Goal: Complete application form

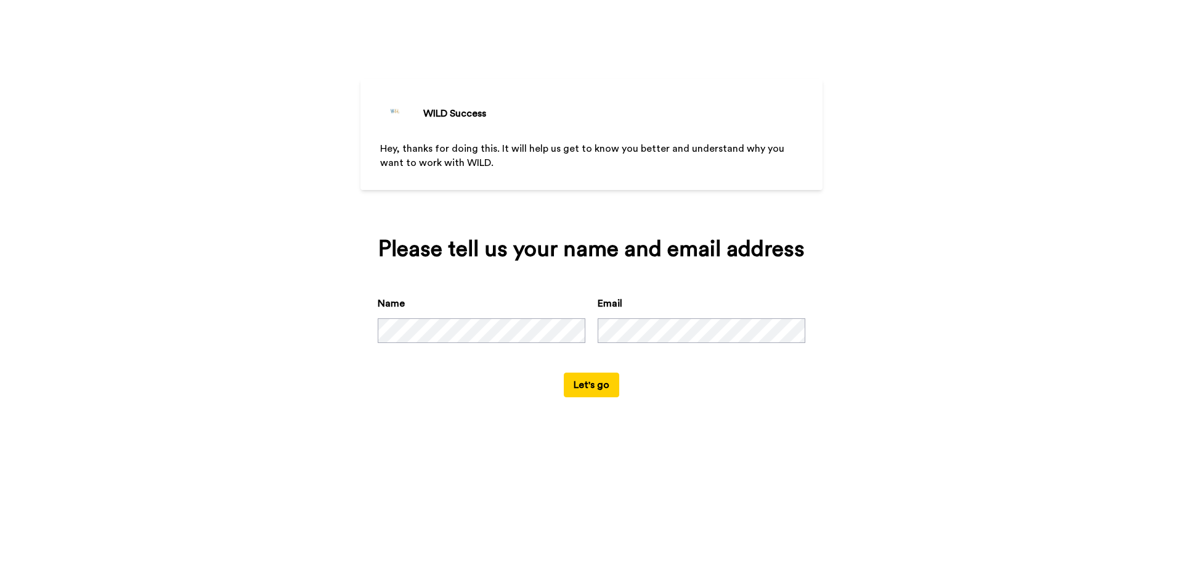
click at [324, 337] on div "WILD Success Hey, thanks for doing this. It will help us get to know you better…" at bounding box center [591, 281] width 1183 height 562
click at [606, 390] on button "Let's go" at bounding box center [591, 384] width 55 height 25
click at [941, 118] on div "WILD Success Hey, thanks for doing this. It will help us get to know you better…" at bounding box center [591, 281] width 1183 height 562
click at [590, 374] on button "Let's go" at bounding box center [591, 384] width 55 height 25
click at [608, 382] on button "Let's go" at bounding box center [591, 384] width 55 height 25
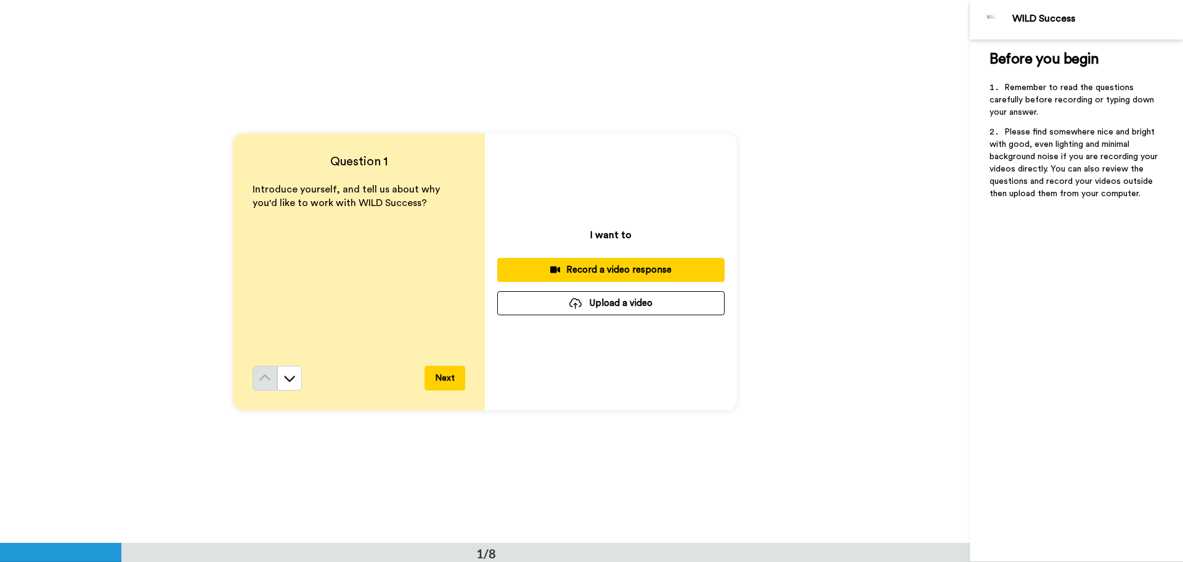
click at [651, 259] on button "Record a video response" at bounding box center [610, 270] width 227 height 24
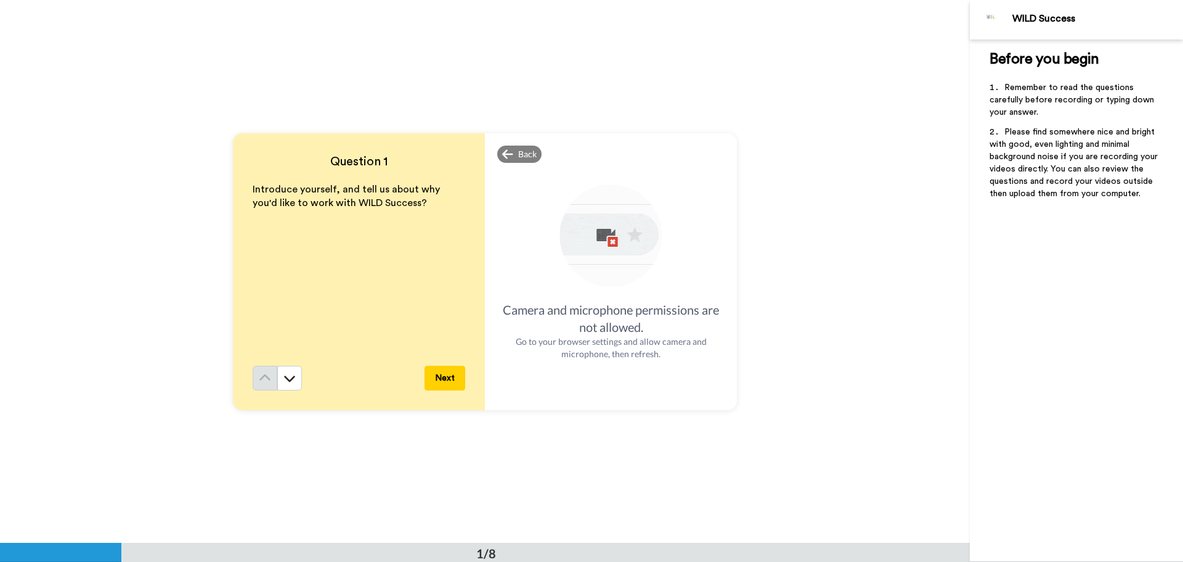
click at [449, 376] on button "Next" at bounding box center [445, 378] width 41 height 25
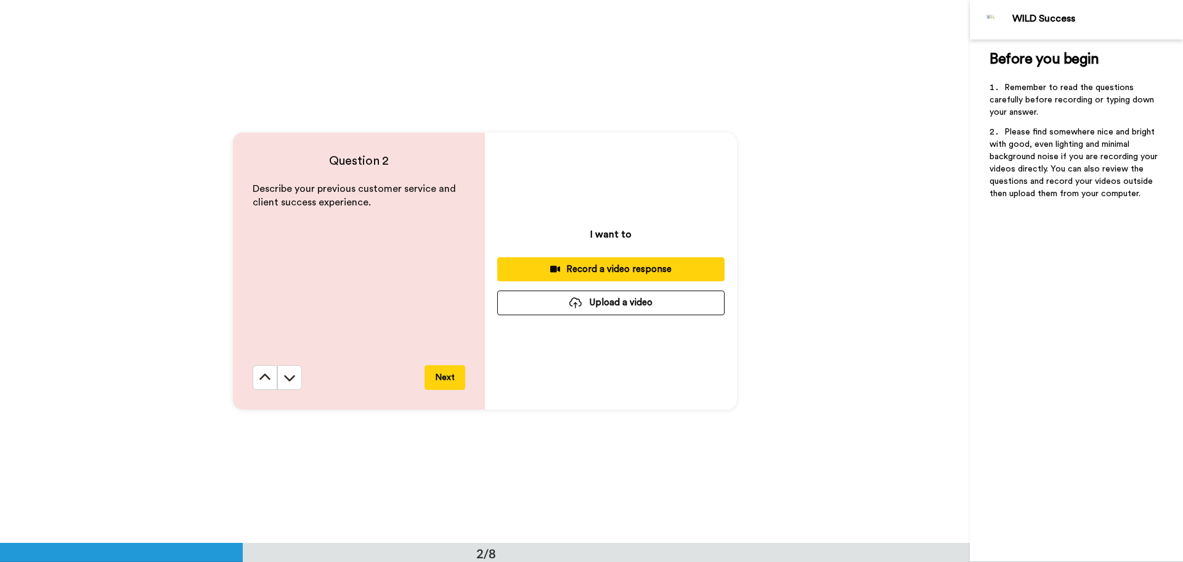
scroll to position [543, 0]
click at [267, 380] on icon at bounding box center [265, 377] width 12 height 12
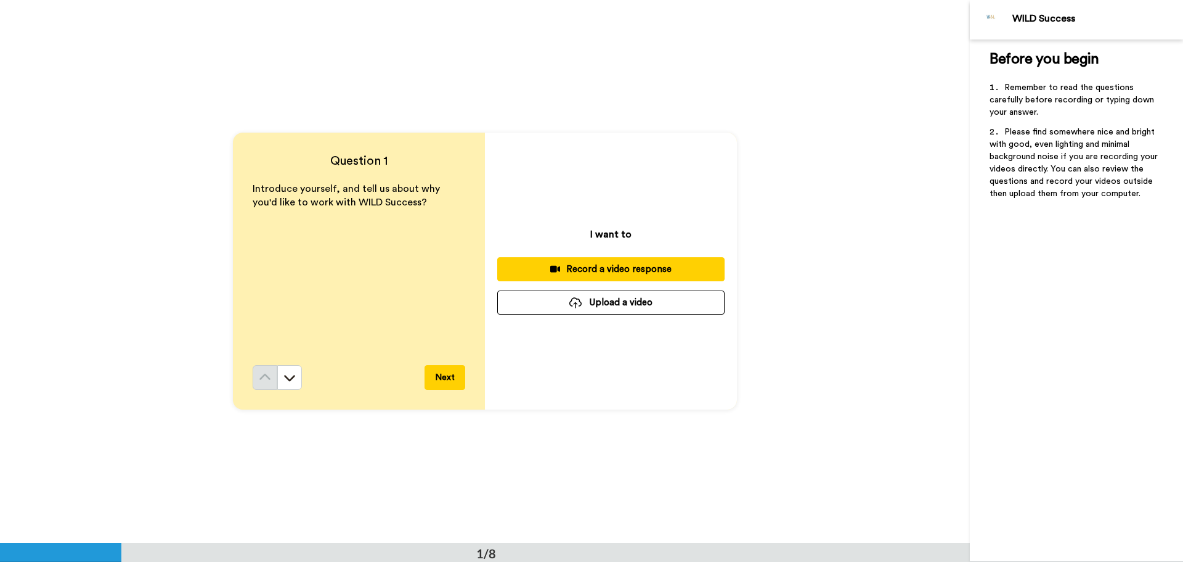
scroll to position [0, 0]
click at [689, 271] on div "Record a video response" at bounding box center [611, 269] width 208 height 13
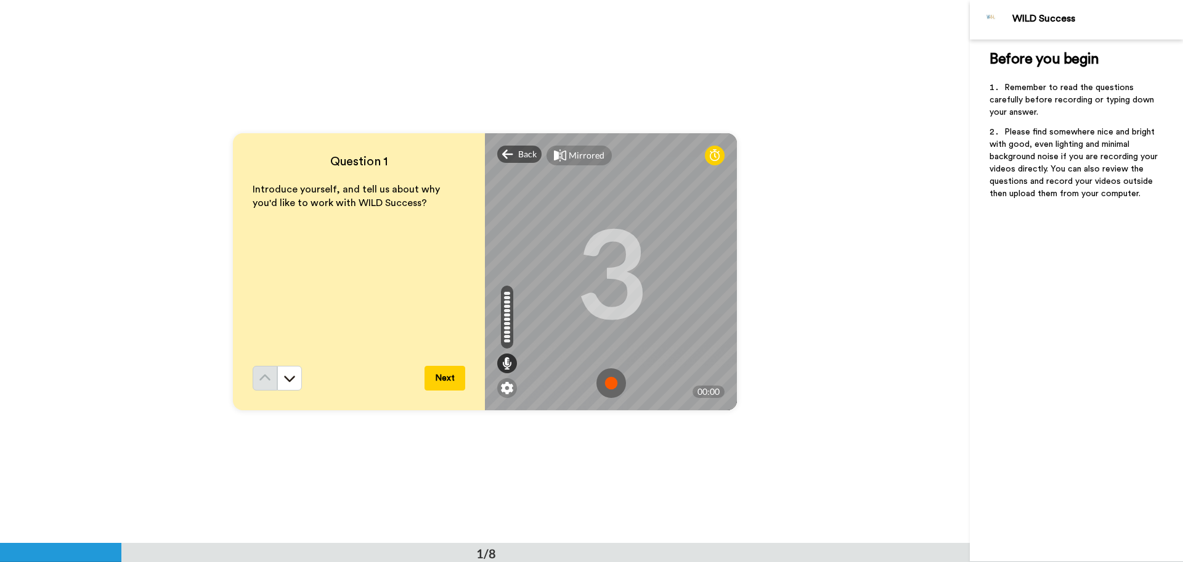
drag, startPoint x: 610, startPoint y: 230, endPoint x: 842, endPoint y: 189, distance: 235.9
click at [851, 196] on div "Question 1 Introduce yourself, and tell us about why you'd like to work with WI…" at bounding box center [485, 271] width 970 height 542
click at [506, 391] on img at bounding box center [507, 388] width 12 height 12
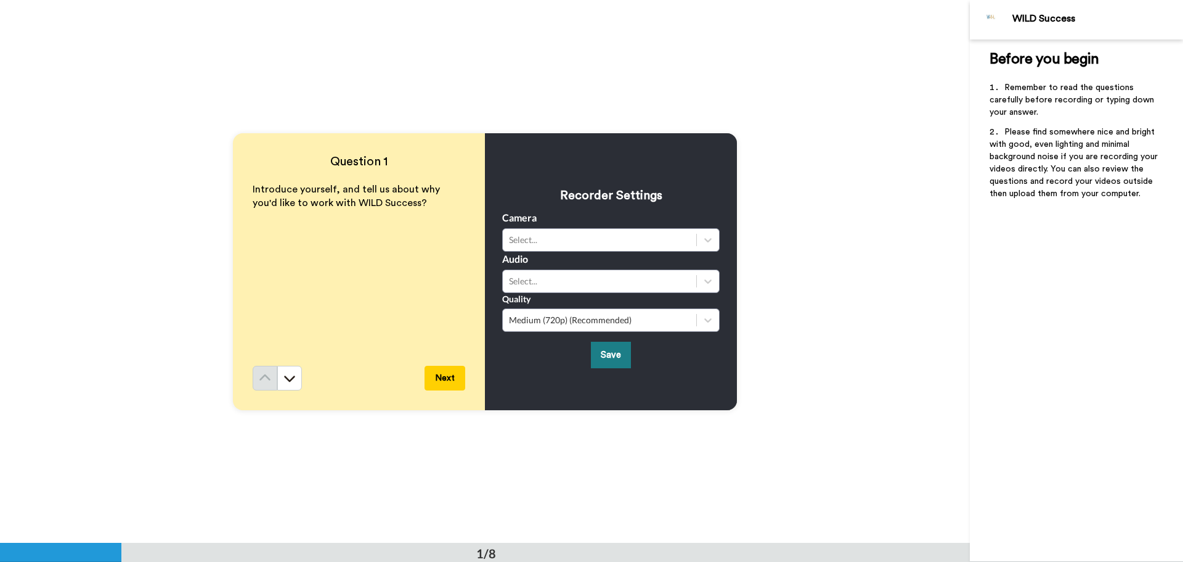
click at [621, 358] on button "Save" at bounding box center [611, 354] width 40 height 27
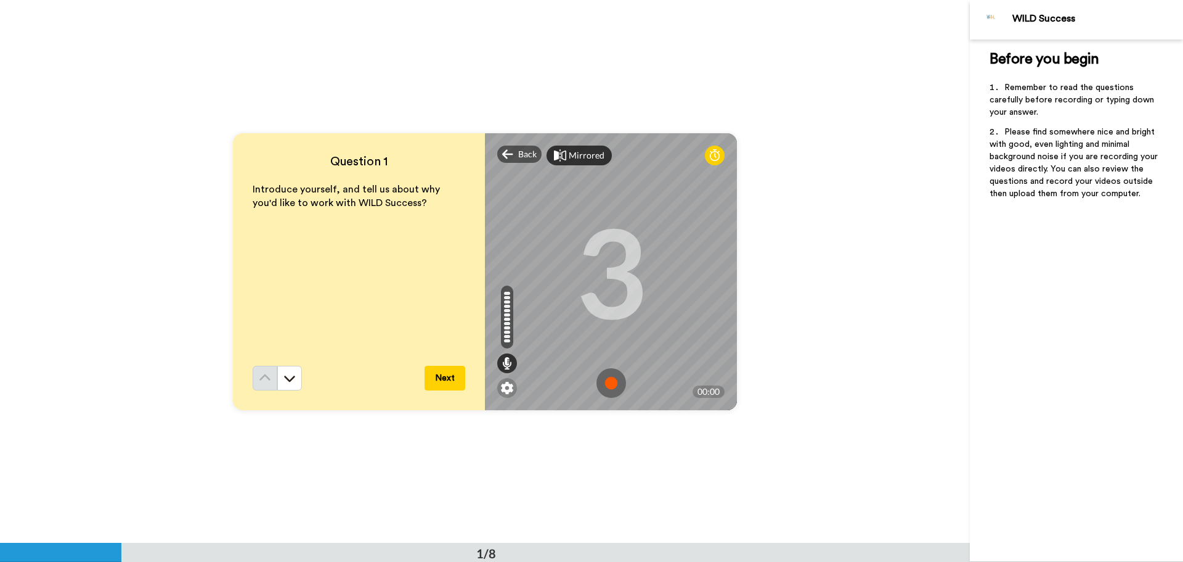
click at [583, 152] on div "Mirrored" at bounding box center [587, 155] width 36 height 12
click at [571, 155] on div "Mirror" at bounding box center [582, 155] width 27 height 12
drag, startPoint x: 605, startPoint y: 272, endPoint x: 610, endPoint y: 229, distance: 43.4
click at [610, 229] on div "3" at bounding box center [612, 271] width 72 height 92
drag, startPoint x: 611, startPoint y: 378, endPoint x: 854, endPoint y: 399, distance: 244.4
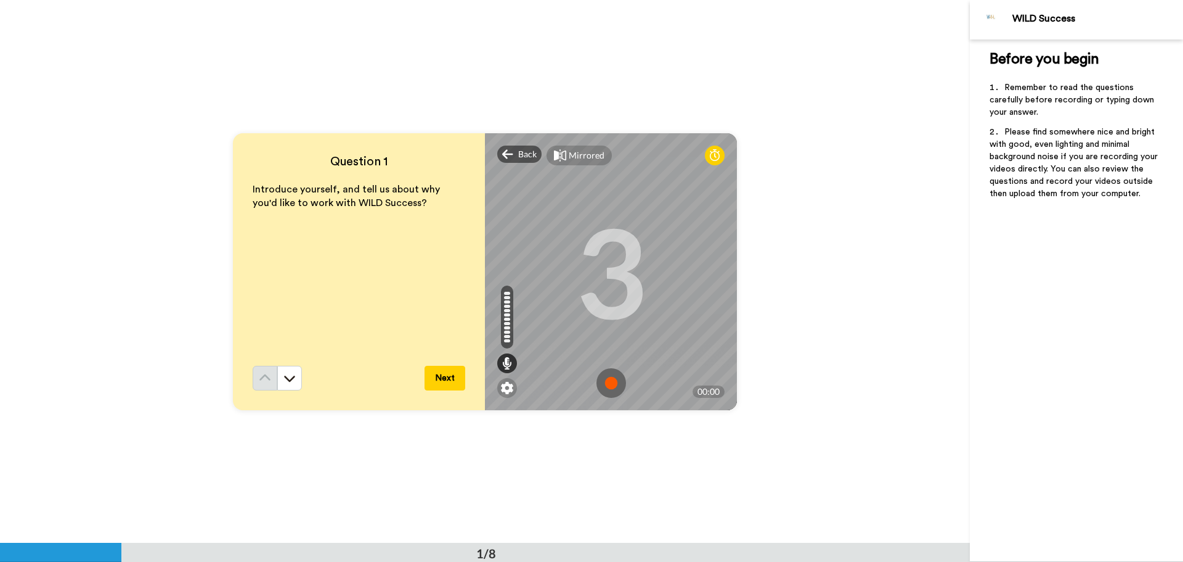
click at [611, 378] on img at bounding box center [612, 383] width 30 height 30
click at [608, 386] on img at bounding box center [612, 383] width 30 height 30
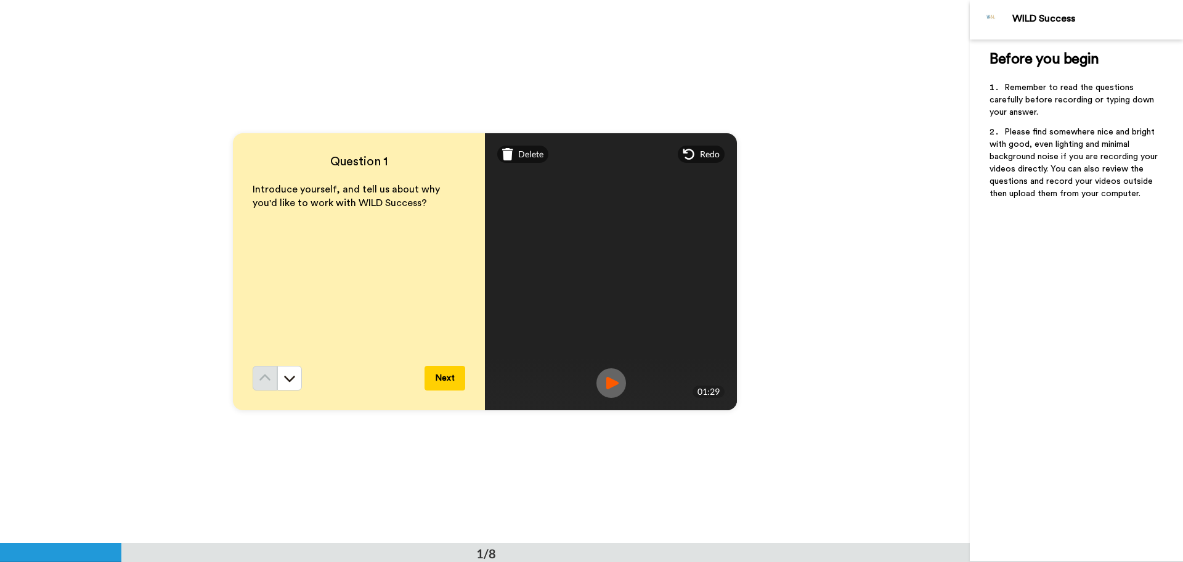
click at [608, 386] on img at bounding box center [612, 383] width 30 height 30
click at [452, 380] on button "Next" at bounding box center [445, 378] width 41 height 25
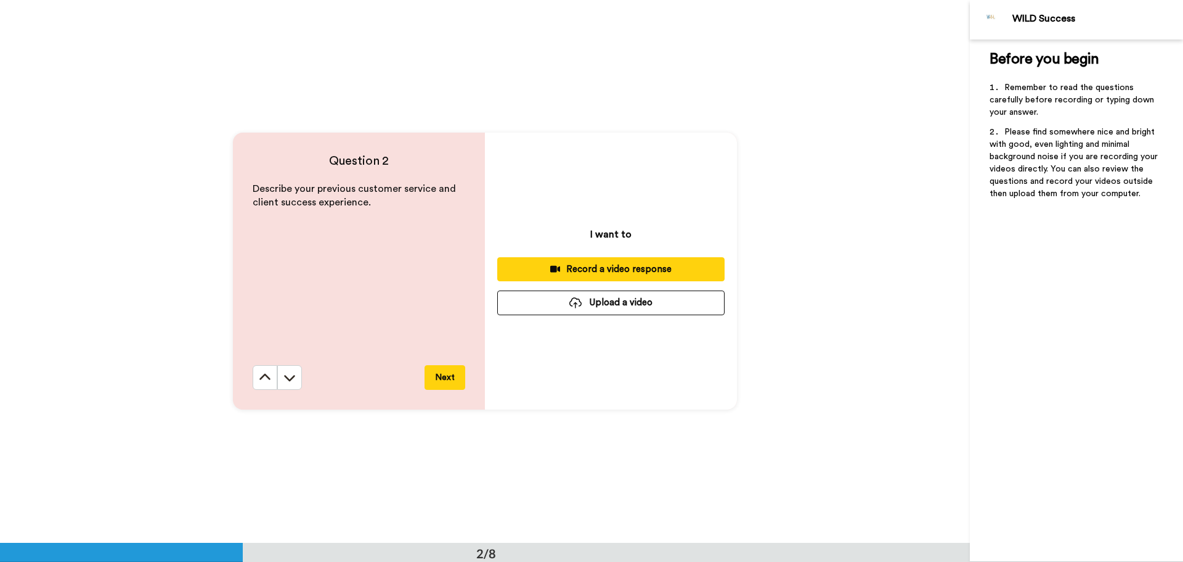
scroll to position [543, 0]
click at [649, 270] on div "Record a video response" at bounding box center [611, 269] width 208 height 13
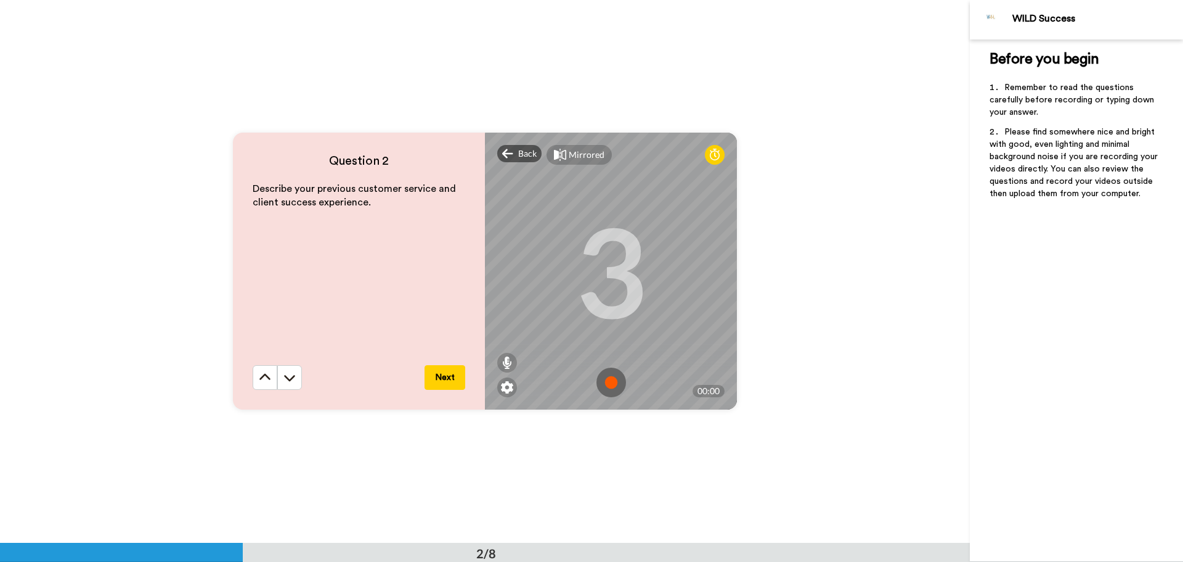
click at [610, 385] on img at bounding box center [612, 382] width 30 height 30
click at [606, 384] on img at bounding box center [612, 382] width 30 height 30
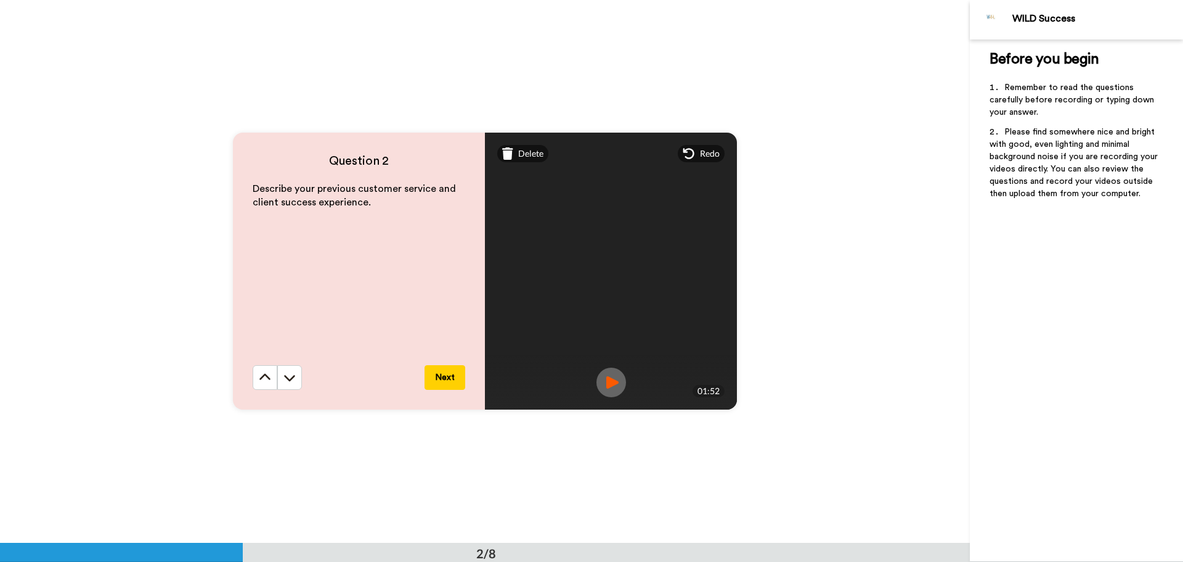
click at [615, 385] on img at bounding box center [612, 382] width 30 height 30
click at [440, 374] on button "Next" at bounding box center [445, 377] width 41 height 25
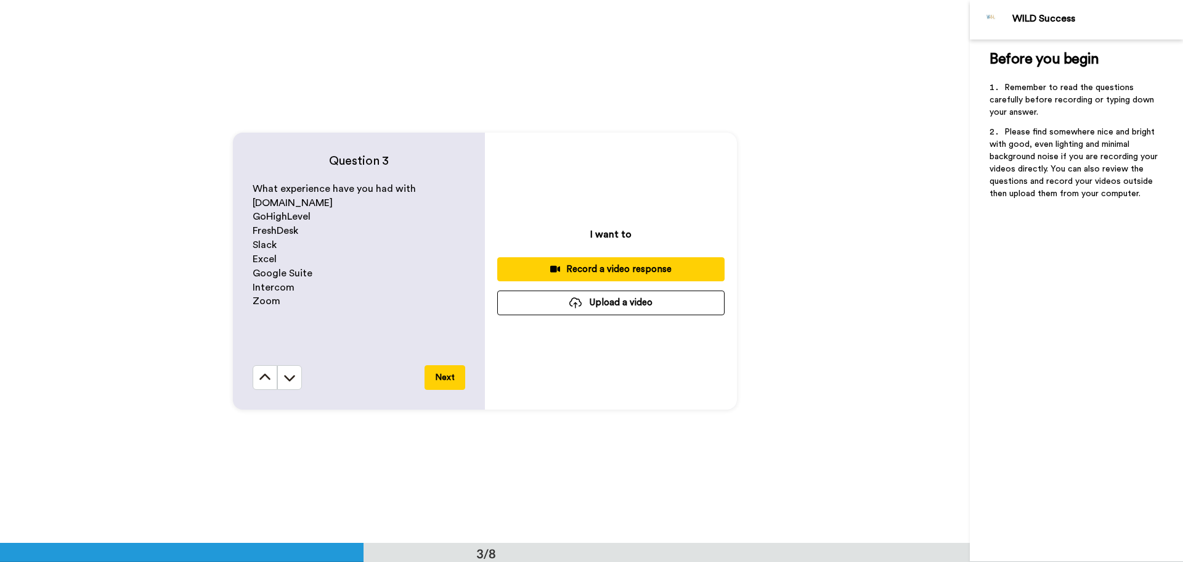
scroll to position [1085, 0]
click at [644, 264] on div "Record a video response" at bounding box center [611, 269] width 208 height 13
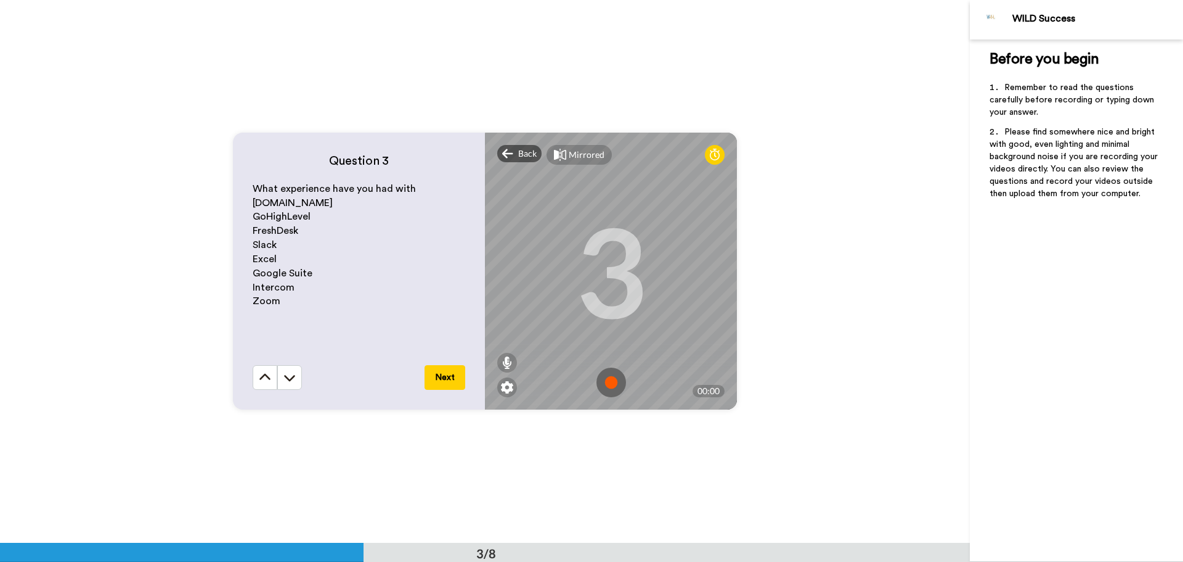
click at [611, 382] on img at bounding box center [612, 382] width 30 height 30
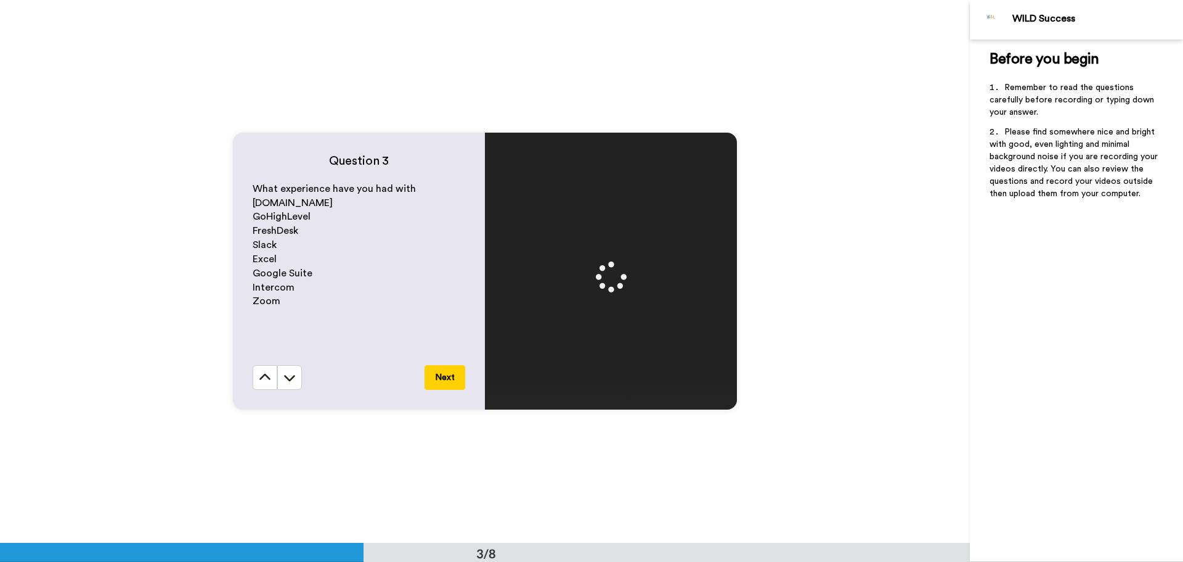
click at [436, 378] on button "Next" at bounding box center [445, 377] width 41 height 25
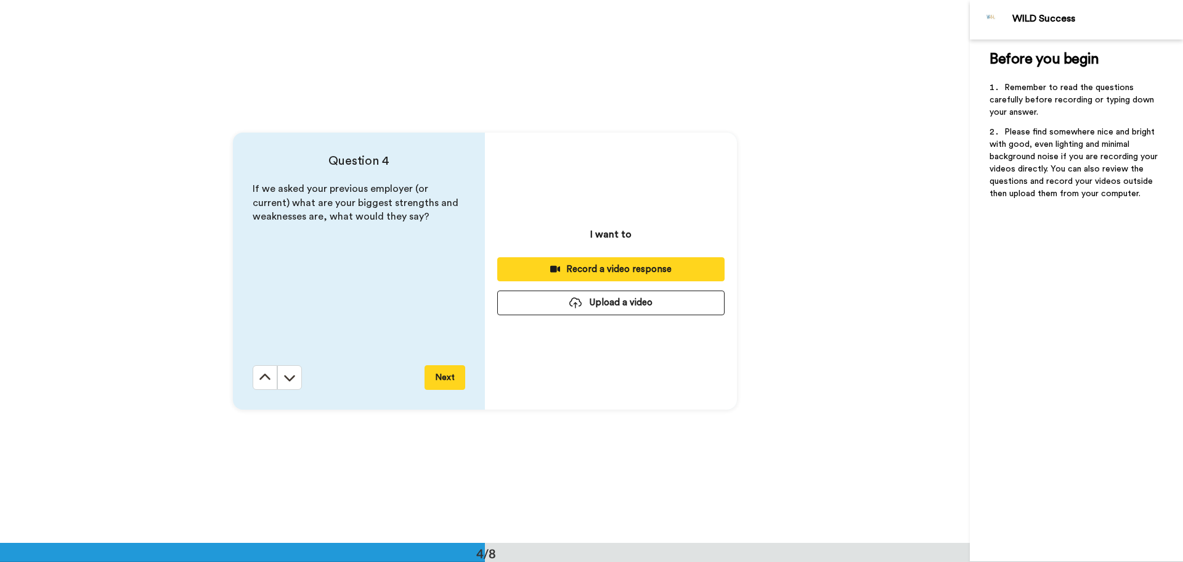
scroll to position [1628, 0]
click at [669, 264] on div "Record a video response" at bounding box center [611, 269] width 208 height 13
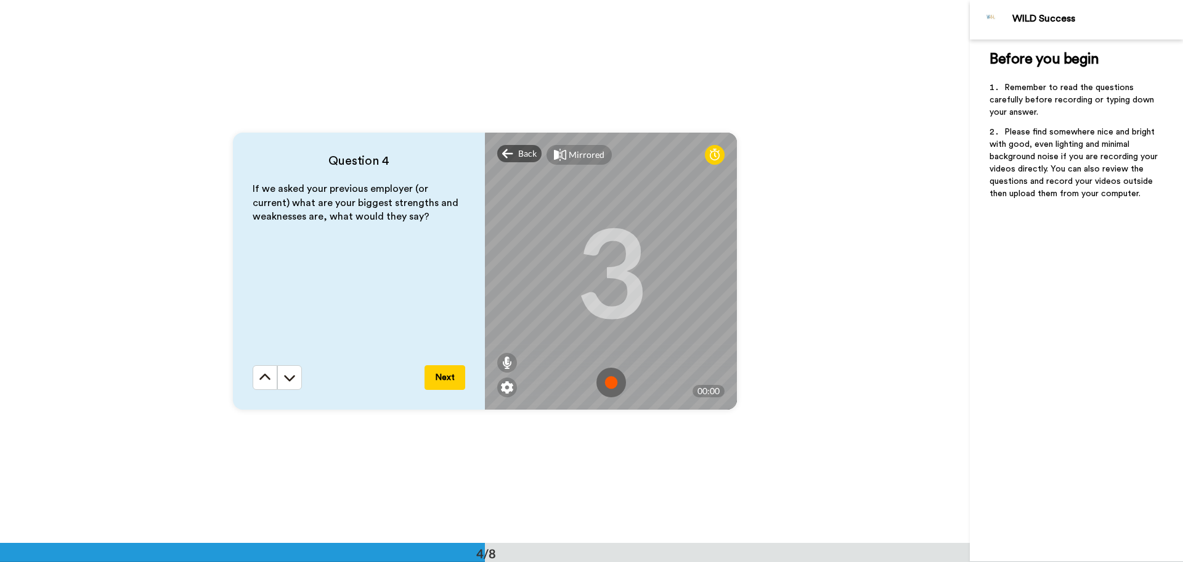
click at [613, 380] on img at bounding box center [612, 382] width 30 height 30
click at [615, 377] on img at bounding box center [612, 382] width 30 height 30
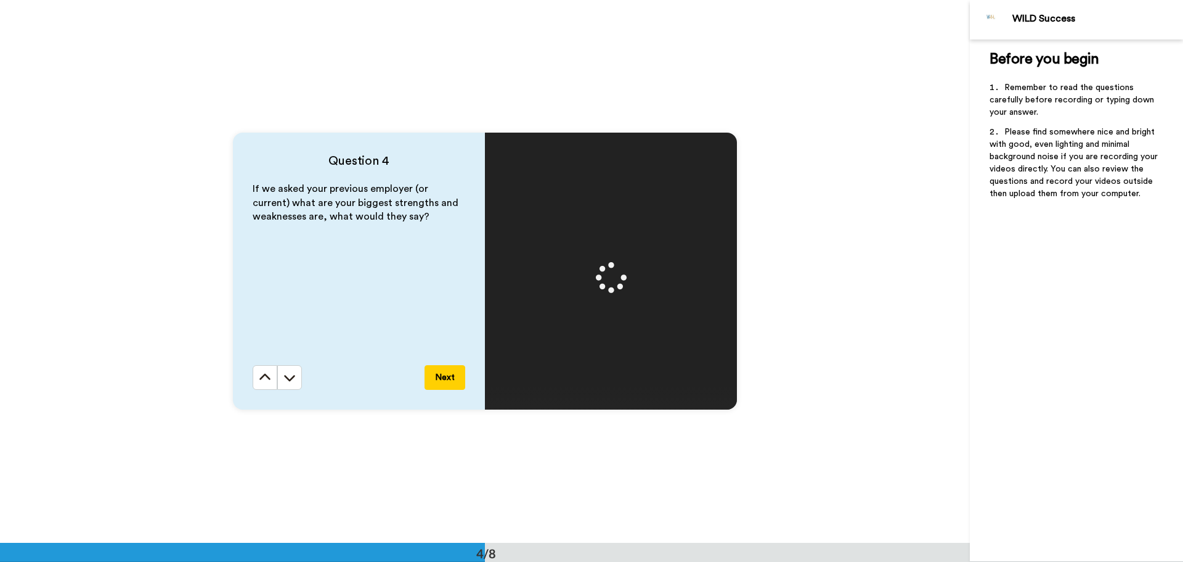
click at [444, 378] on button "Next" at bounding box center [445, 377] width 41 height 25
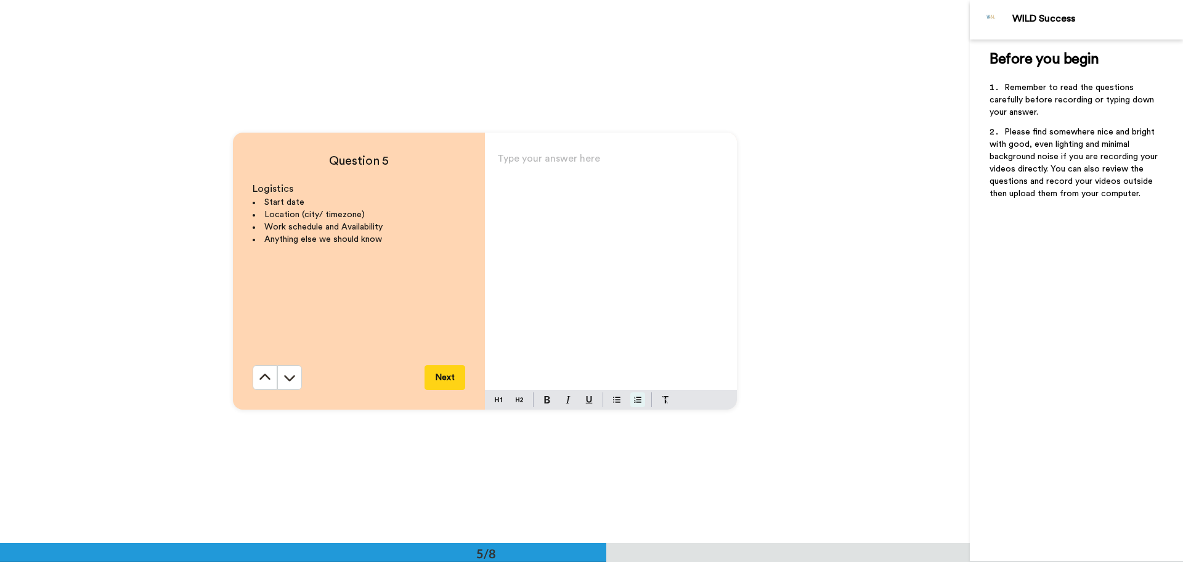
scroll to position [2170, 0]
click at [605, 179] on div "Type your answer here ﻿" at bounding box center [611, 270] width 252 height 240
click at [531, 178] on span "Mandura 6210" at bounding box center [529, 181] width 65 height 10
click at [534, 180] on span "Mandura 6210" at bounding box center [529, 181] width 65 height 10
click at [557, 203] on p "[DATE] - Fridat 9 -5" at bounding box center [610, 197] width 227 height 17
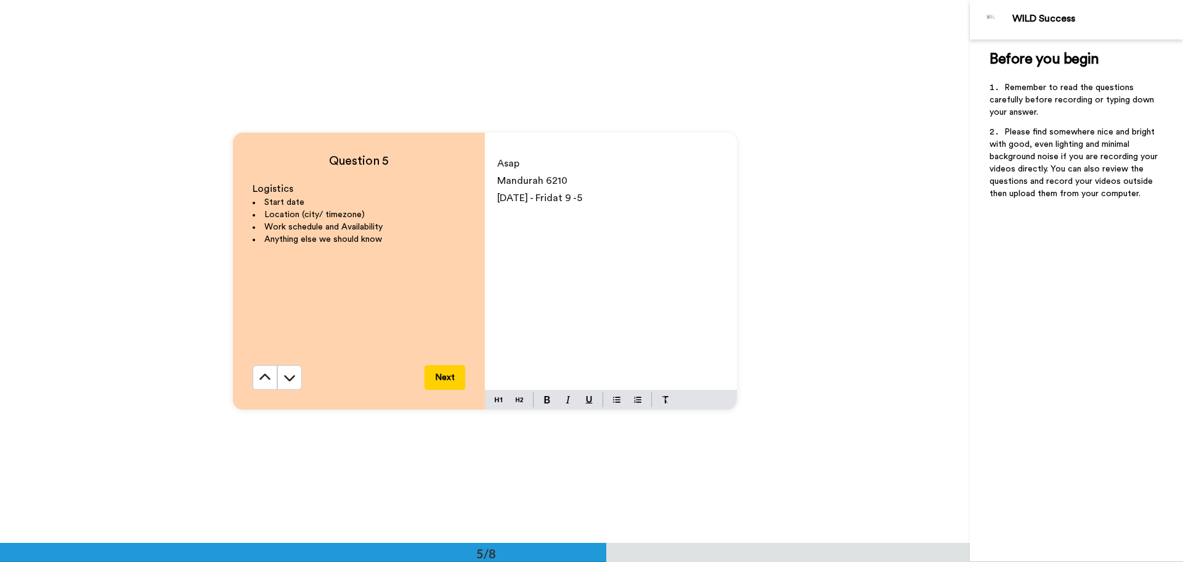
click at [560, 201] on span "[DATE] - Fridat 9 -5" at bounding box center [539, 198] width 85 height 10
click at [612, 202] on p "[DATE] - [DATE] 9 -5" at bounding box center [610, 197] width 227 height 17
click at [454, 372] on button "Next" at bounding box center [445, 377] width 41 height 25
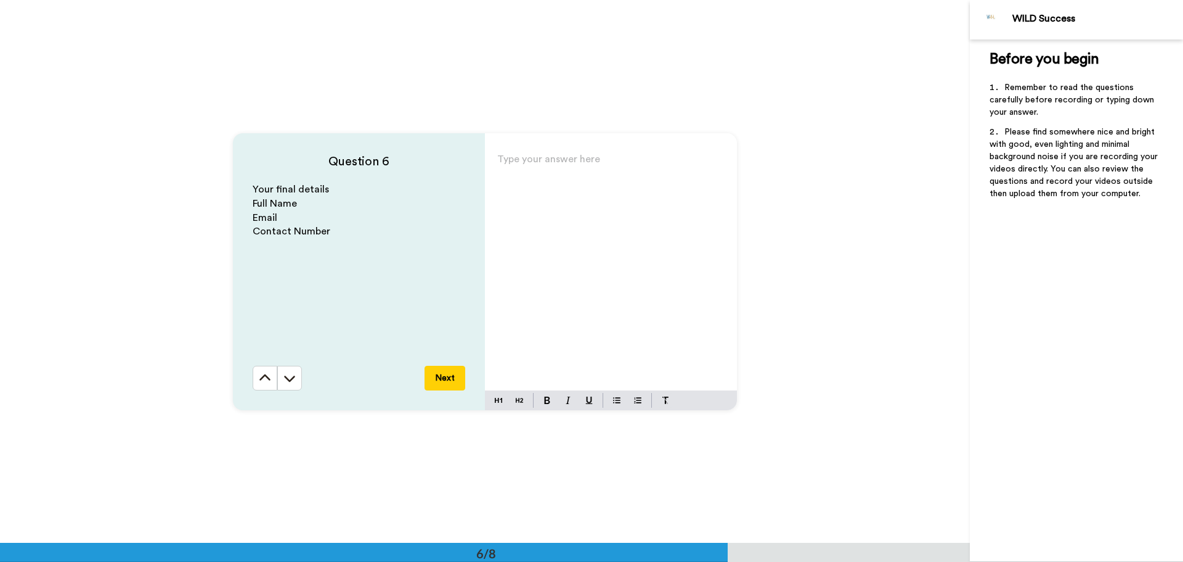
scroll to position [2713, 0]
click at [602, 225] on div "Type your answer here ﻿" at bounding box center [611, 270] width 252 height 240
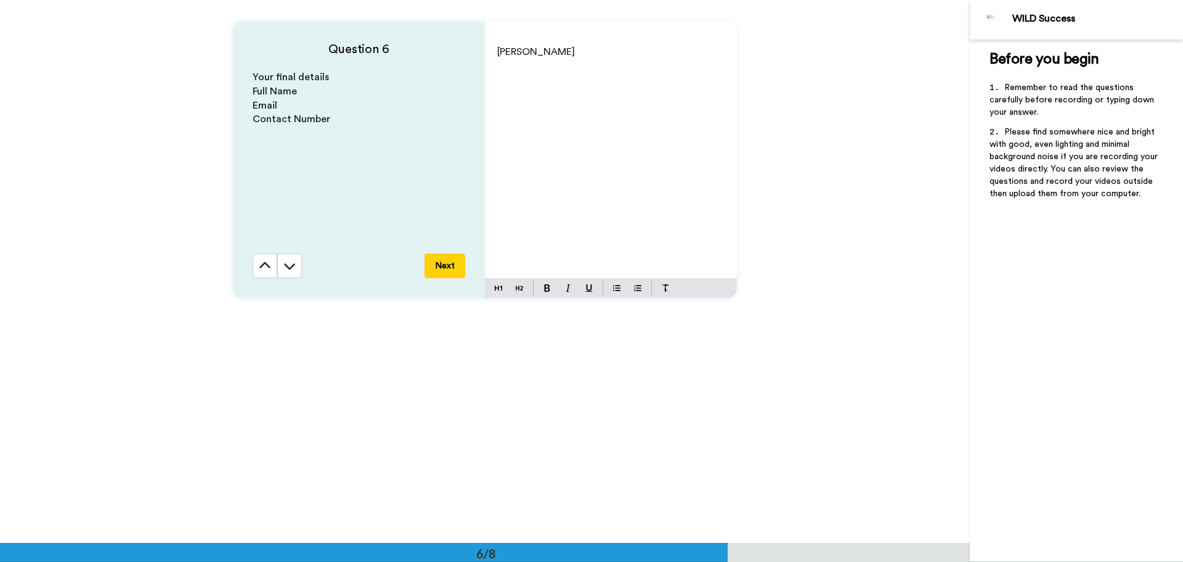
scroll to position [2700, 0]
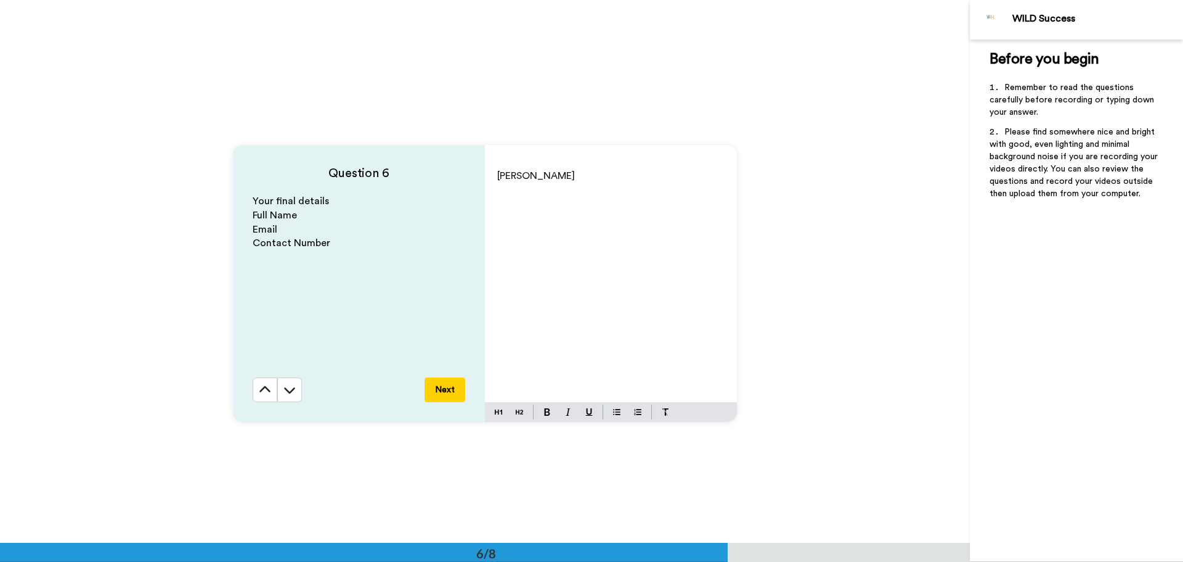
click at [594, 182] on p "[PERSON_NAME]" at bounding box center [610, 175] width 227 height 17
click at [521, 193] on div "[PERSON_NAME]" at bounding box center [611, 282] width 252 height 240
click at [599, 177] on p "[PERSON_NAME]" at bounding box center [610, 175] width 227 height 17
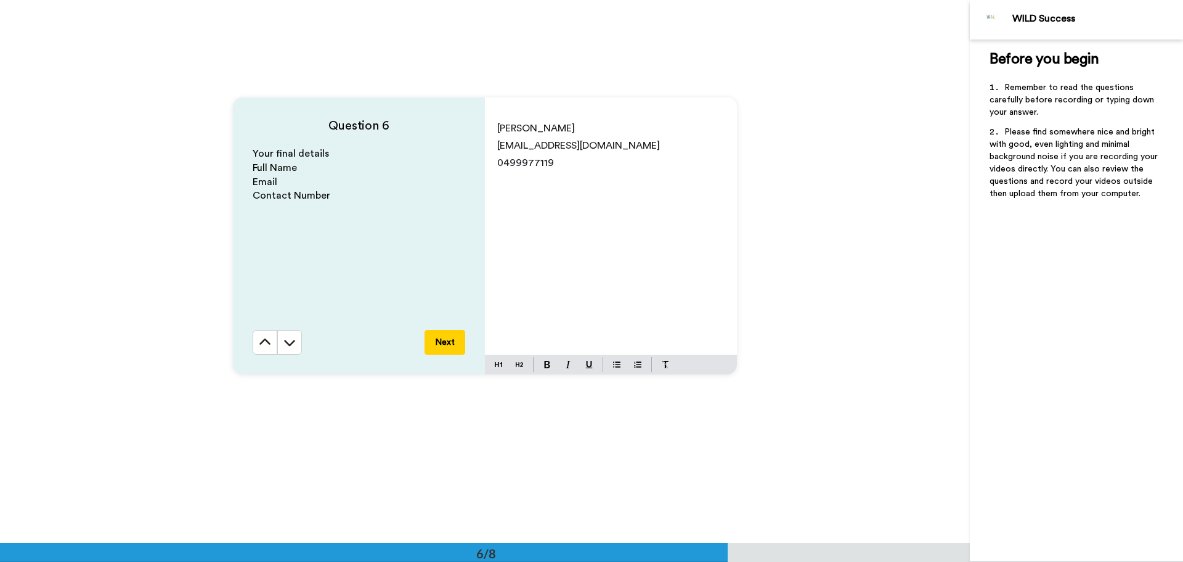
scroll to position [2824, 0]
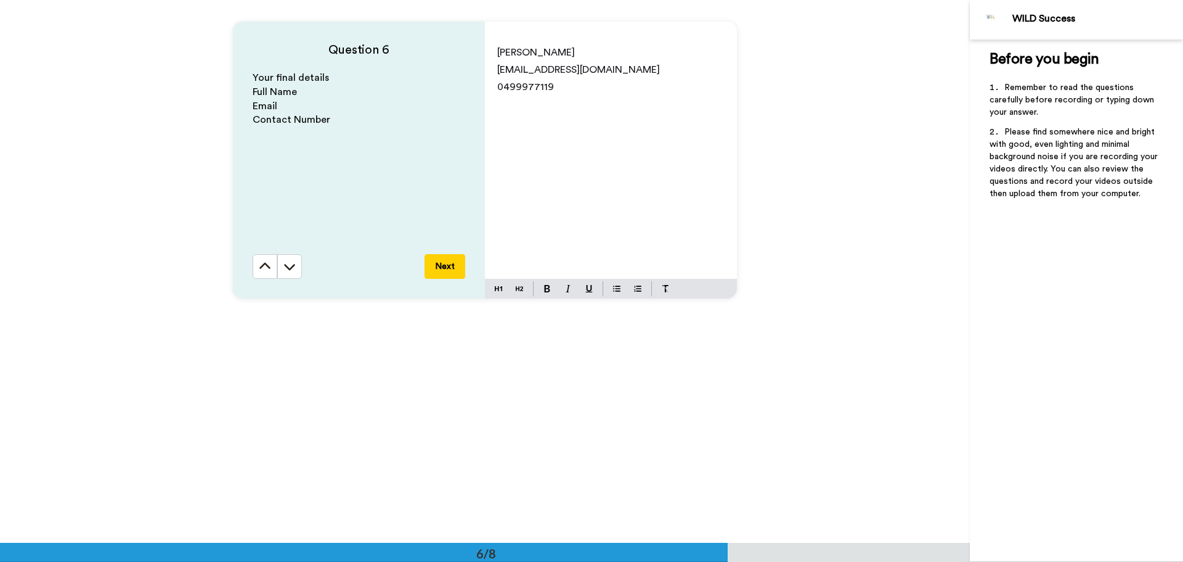
click at [457, 262] on button "Next" at bounding box center [445, 266] width 41 height 25
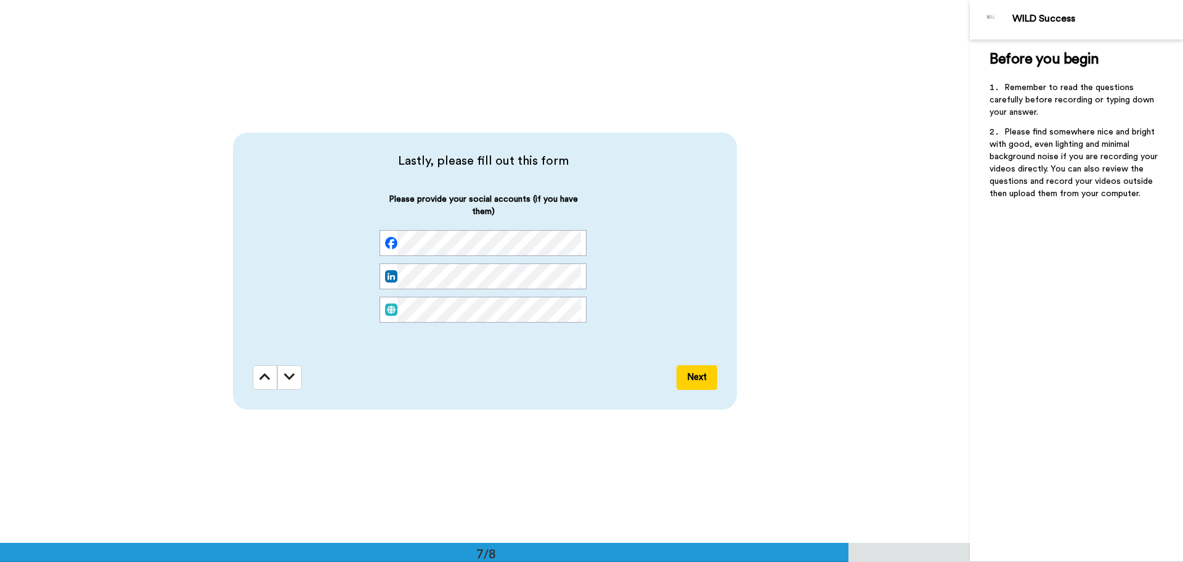
scroll to position [0, 12]
click at [708, 375] on button "Next" at bounding box center [697, 377] width 41 height 25
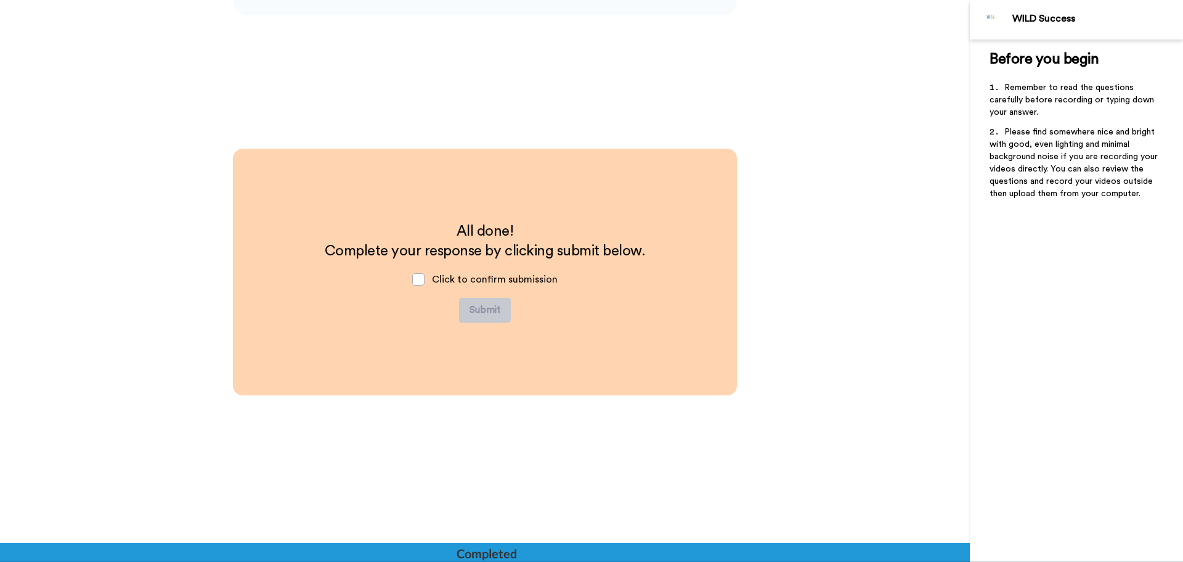
scroll to position [3650, 0]
click at [419, 279] on span at bounding box center [418, 278] width 12 height 12
click at [487, 309] on button "Submit" at bounding box center [485, 309] width 52 height 25
